Goal: Find contact information: Find contact information

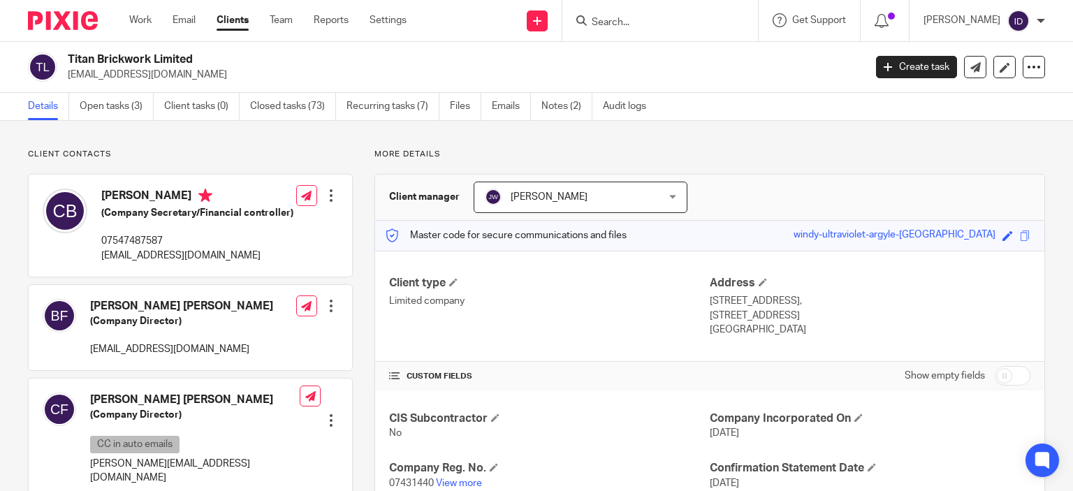
click at [640, 21] on input "Search" at bounding box center [653, 23] width 126 height 13
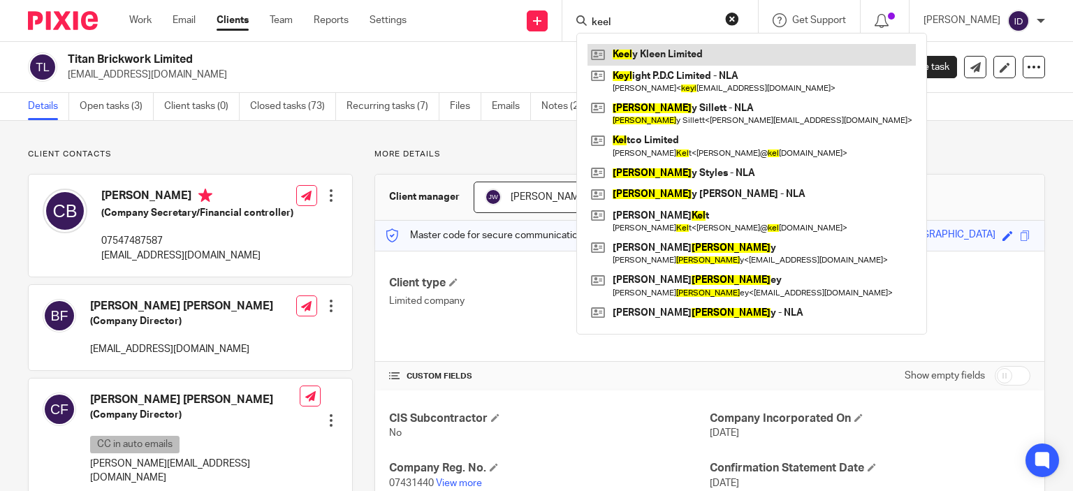
type input "keel"
click at [655, 45] on link at bounding box center [751, 54] width 328 height 21
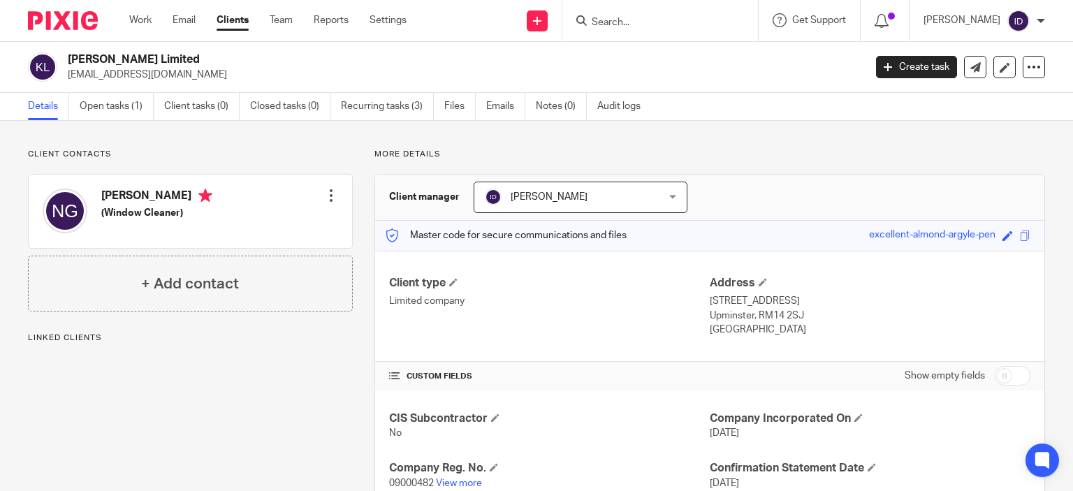
click at [297, 395] on div "Client contacts [PERSON_NAME] (Window Cleaner) Edit contact Create client from …" at bounding box center [179, 381] width 346 height 464
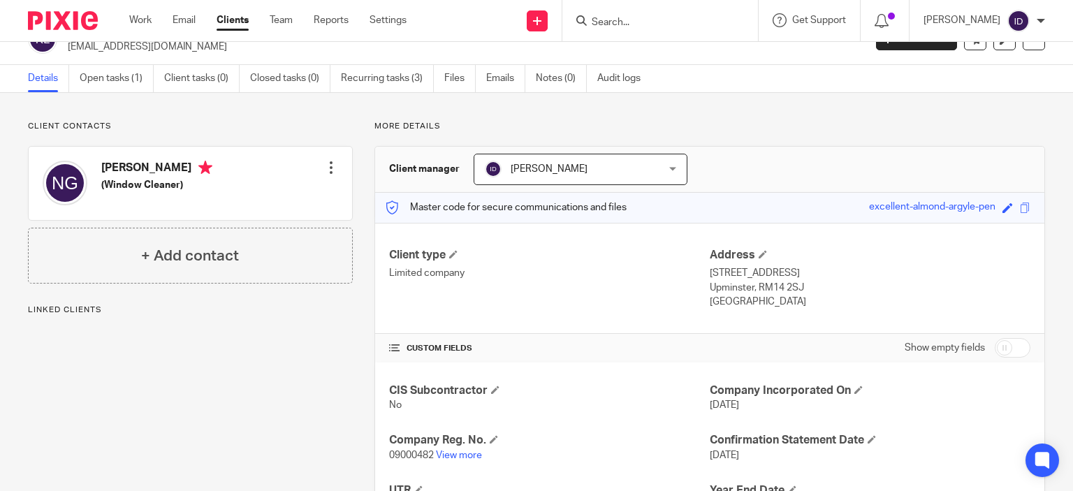
scroll to position [56, 0]
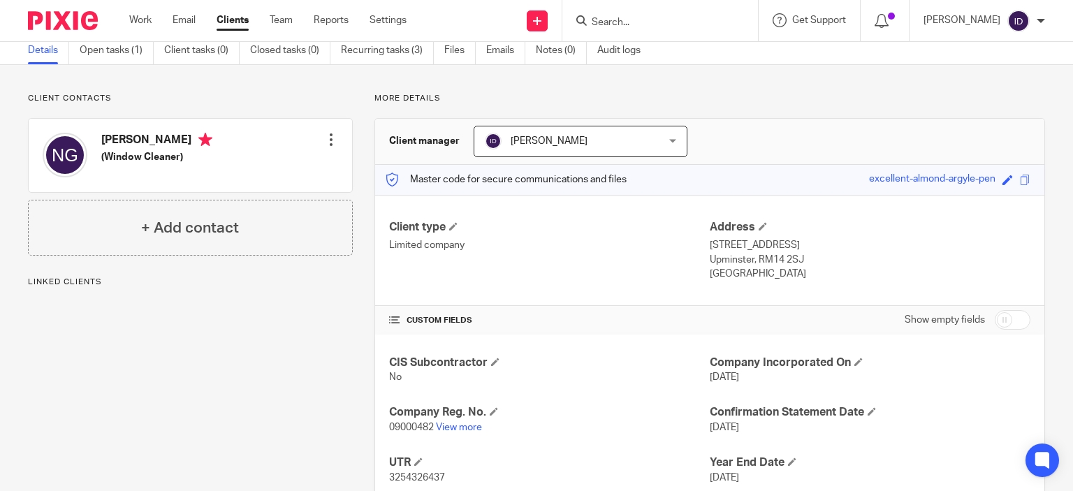
click at [466, 432] on p "09000482 View more" at bounding box center [549, 427] width 321 height 14
click at [459, 422] on link "View more" at bounding box center [459, 427] width 46 height 10
click at [131, 112] on div "Client contacts [PERSON_NAME] (Window Cleaner) Edit contact Create client from …" at bounding box center [190, 174] width 325 height 163
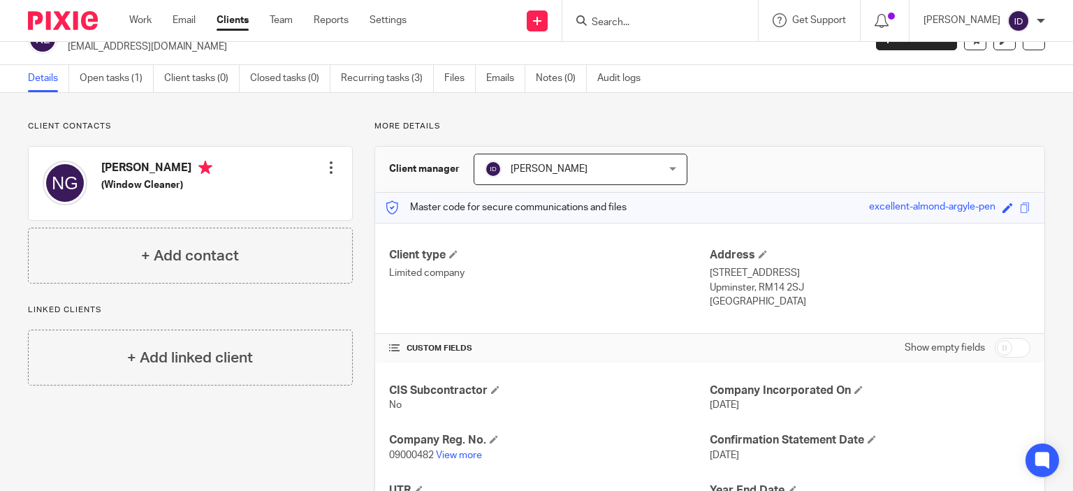
scroll to position [0, 0]
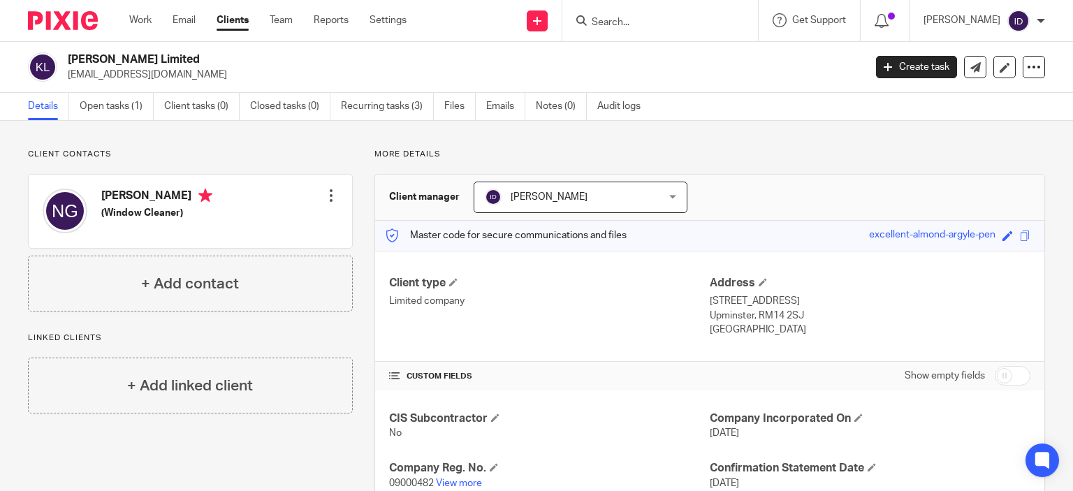
drag, startPoint x: 64, startPoint y: 75, endPoint x: 176, endPoint y: 79, distance: 111.8
click at [176, 79] on div "[PERSON_NAME] Limited [EMAIL_ADDRESS][DOMAIN_NAME]" at bounding box center [441, 66] width 827 height 29
copy p "[EMAIL_ADDRESS][DOMAIN_NAME]"
drag, startPoint x: 67, startPoint y: 58, endPoint x: 182, endPoint y: 66, distance: 114.8
click at [182, 66] on div "[PERSON_NAME] Limited [EMAIL_ADDRESS][DOMAIN_NAME]" at bounding box center [441, 66] width 827 height 29
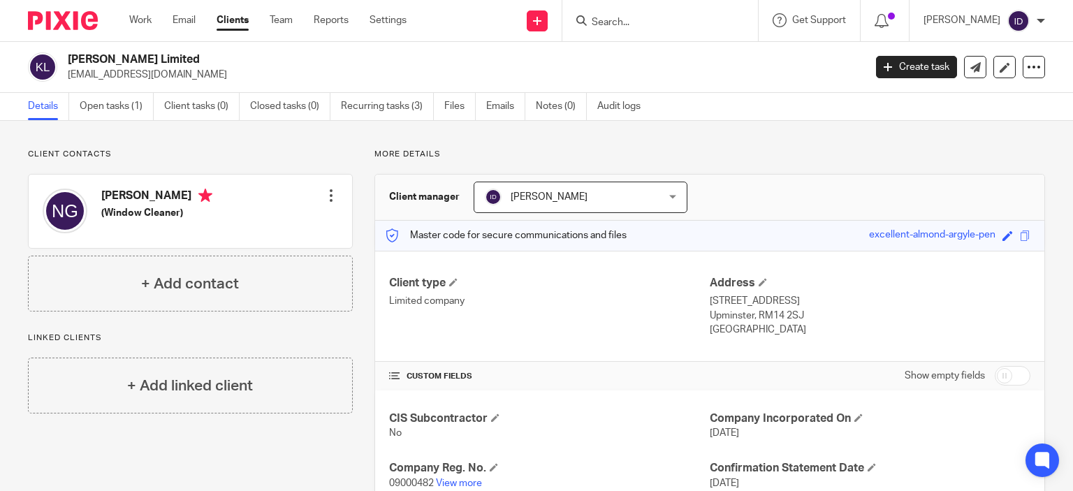
copy h2 "[PERSON_NAME] Limited"
drag, startPoint x: 67, startPoint y: 74, endPoint x: 179, endPoint y: 79, distance: 112.5
click at [179, 79] on p "[EMAIL_ADDRESS][DOMAIN_NAME]" at bounding box center [461, 75] width 787 height 14
copy p "[EMAIL_ADDRESS][DOMAIN_NAME]"
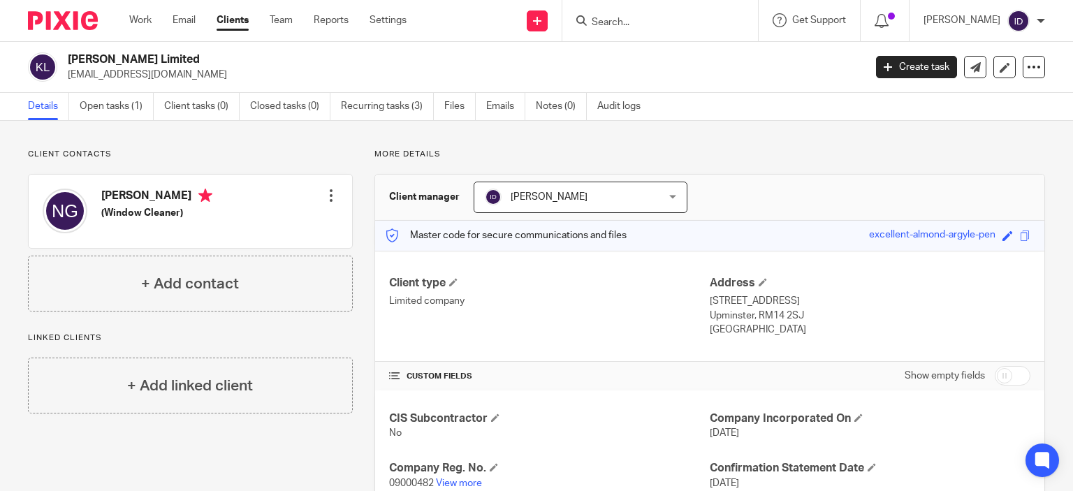
drag, startPoint x: 68, startPoint y: 58, endPoint x: 179, endPoint y: 58, distance: 110.3
click at [179, 58] on h2 "[PERSON_NAME] Limited" at bounding box center [383, 59] width 630 height 15
copy h2 "[PERSON_NAME] Limited"
